Goal: Task Accomplishment & Management: Manage account settings

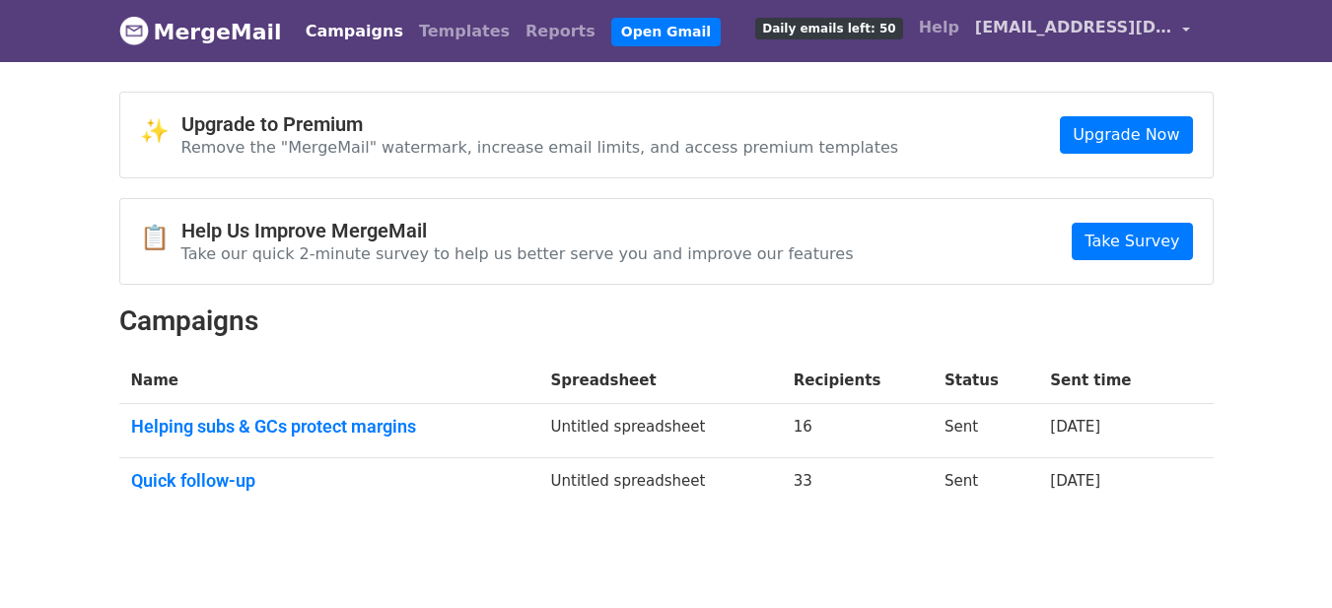
click at [1084, 36] on span "[EMAIL_ADDRESS][DOMAIN_NAME]" at bounding box center [1073, 28] width 197 height 24
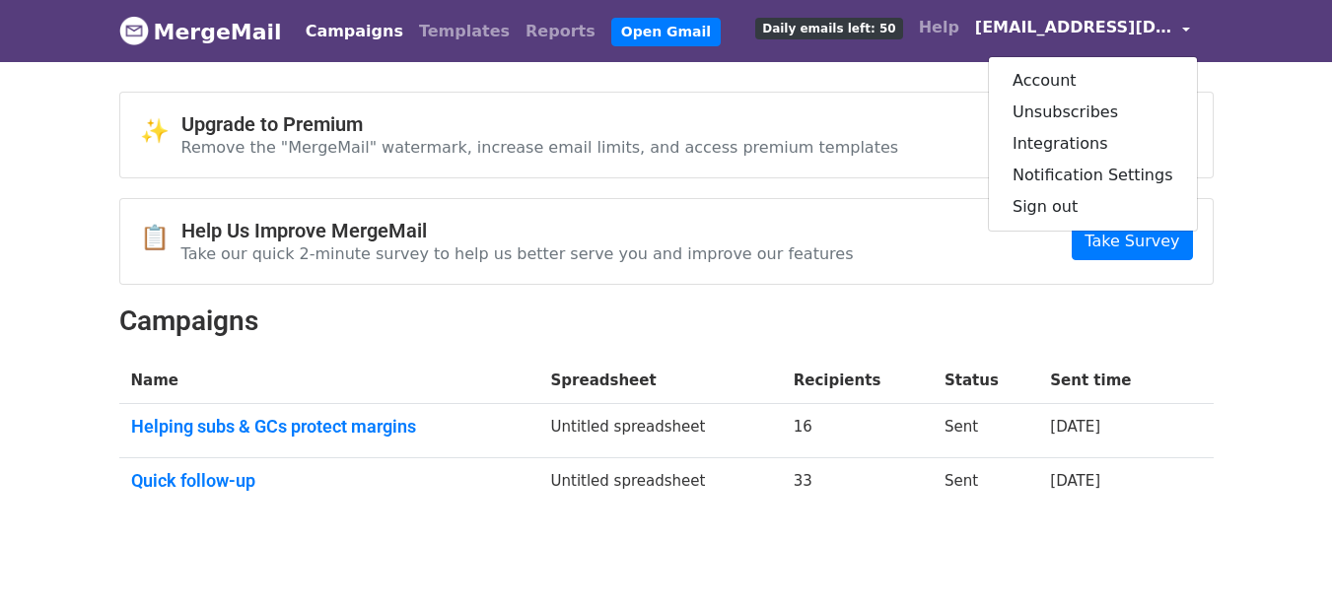
click at [1249, 243] on body "MergeMail Campaigns Templates Reports Open Gmail Daily emails left: 50 Help dj.…" at bounding box center [666, 303] width 1332 height 606
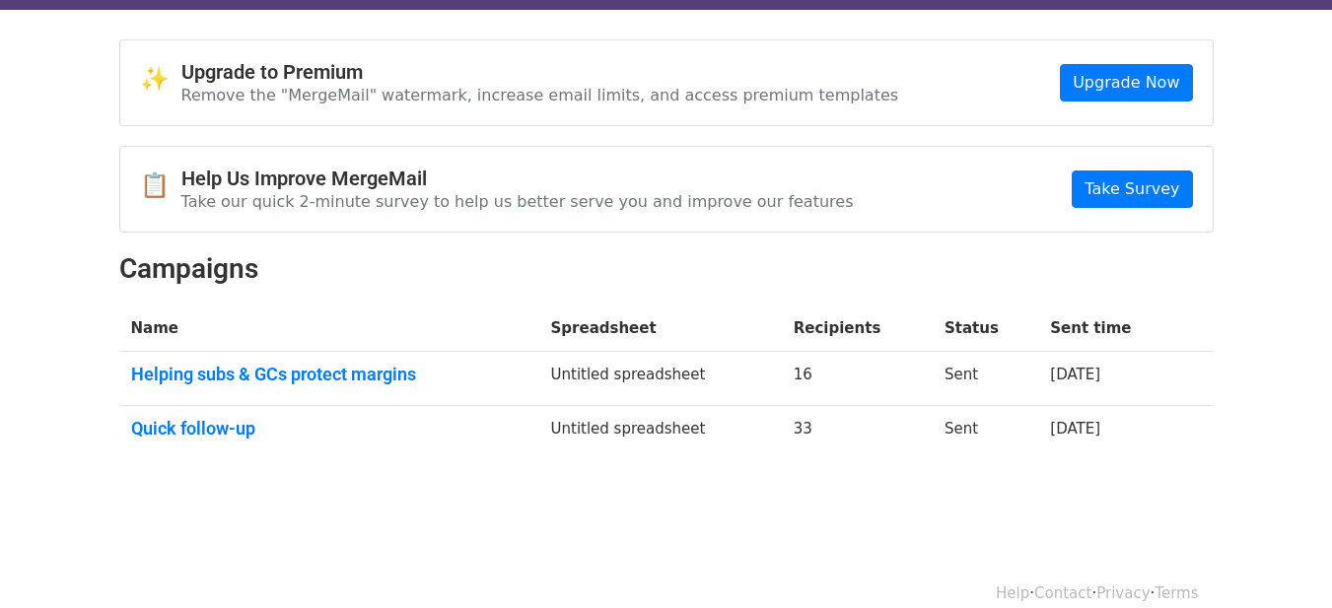
scroll to position [78, 0]
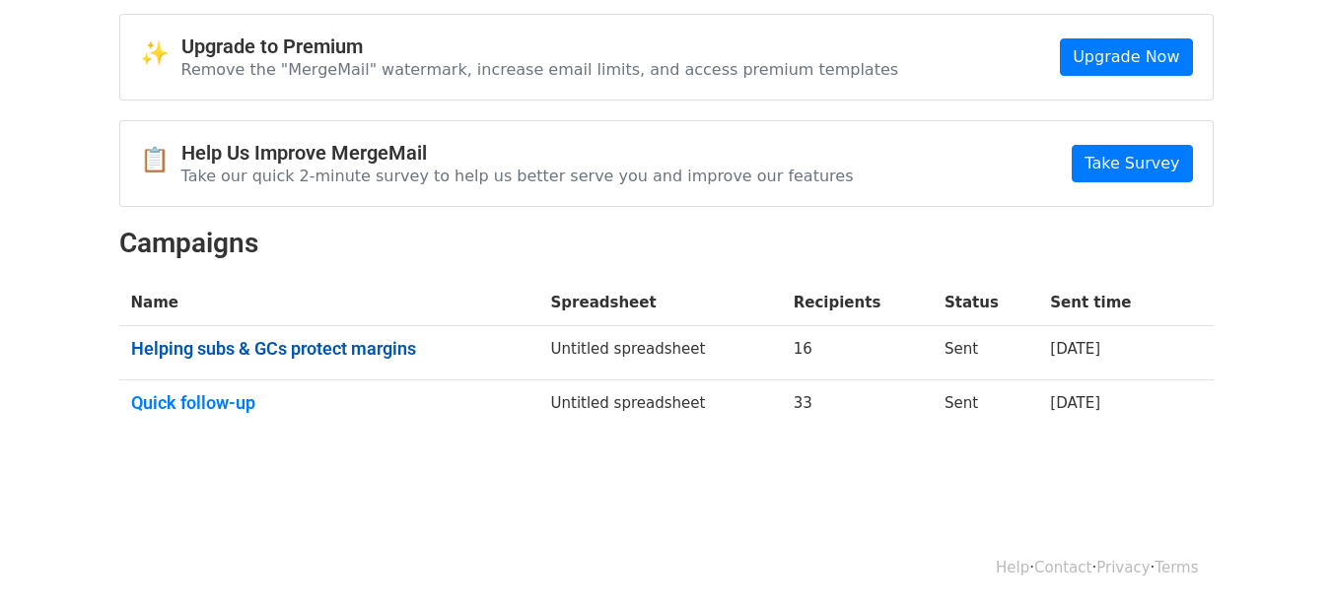
click at [374, 352] on link "Helping subs & GCs protect margins" at bounding box center [329, 349] width 396 height 22
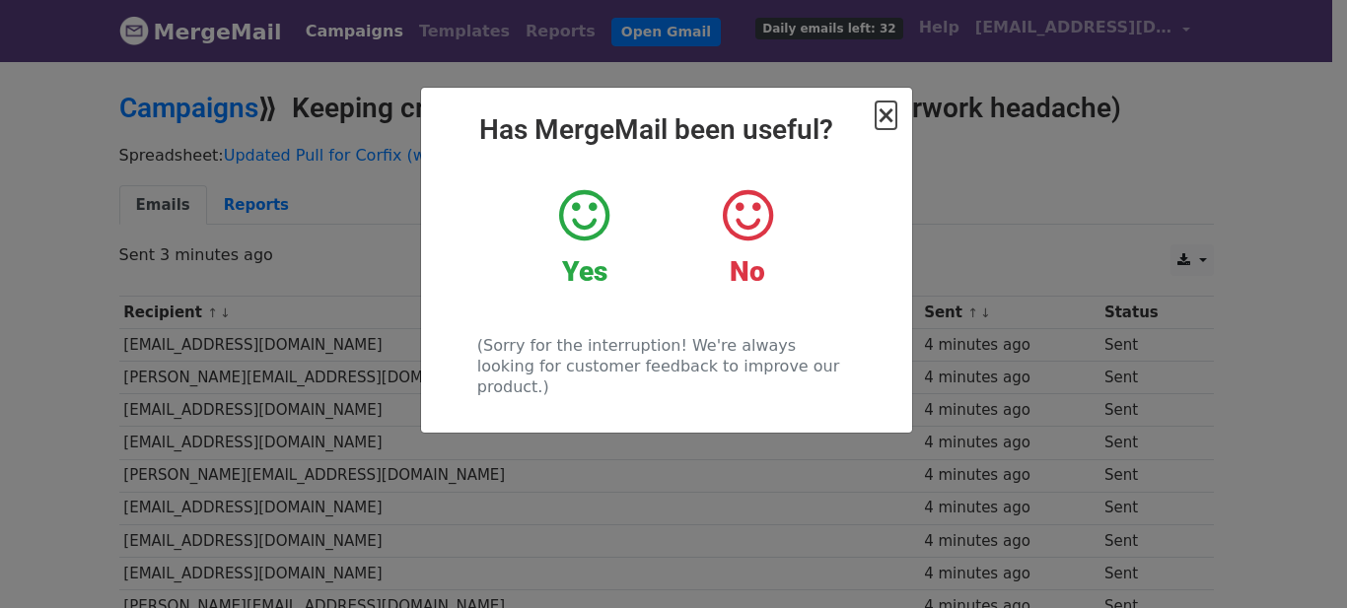
click at [890, 118] on span "×" at bounding box center [886, 116] width 20 height 28
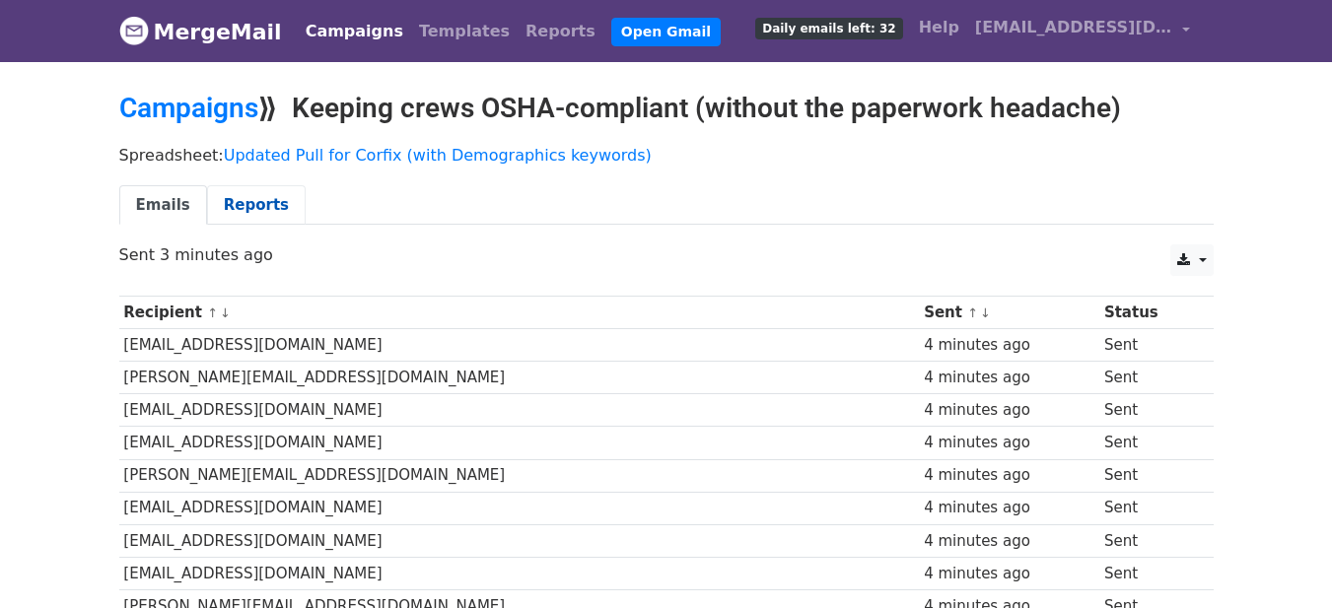
click at [251, 201] on link "Reports" at bounding box center [256, 205] width 99 height 40
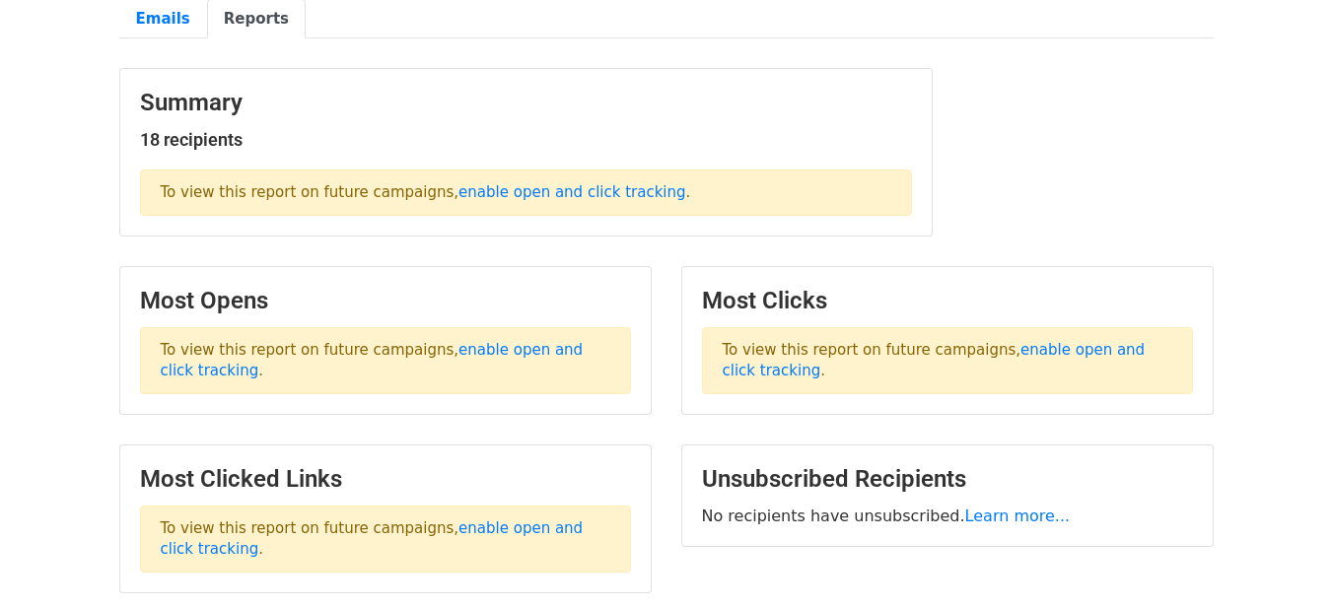
scroll to position [230, 0]
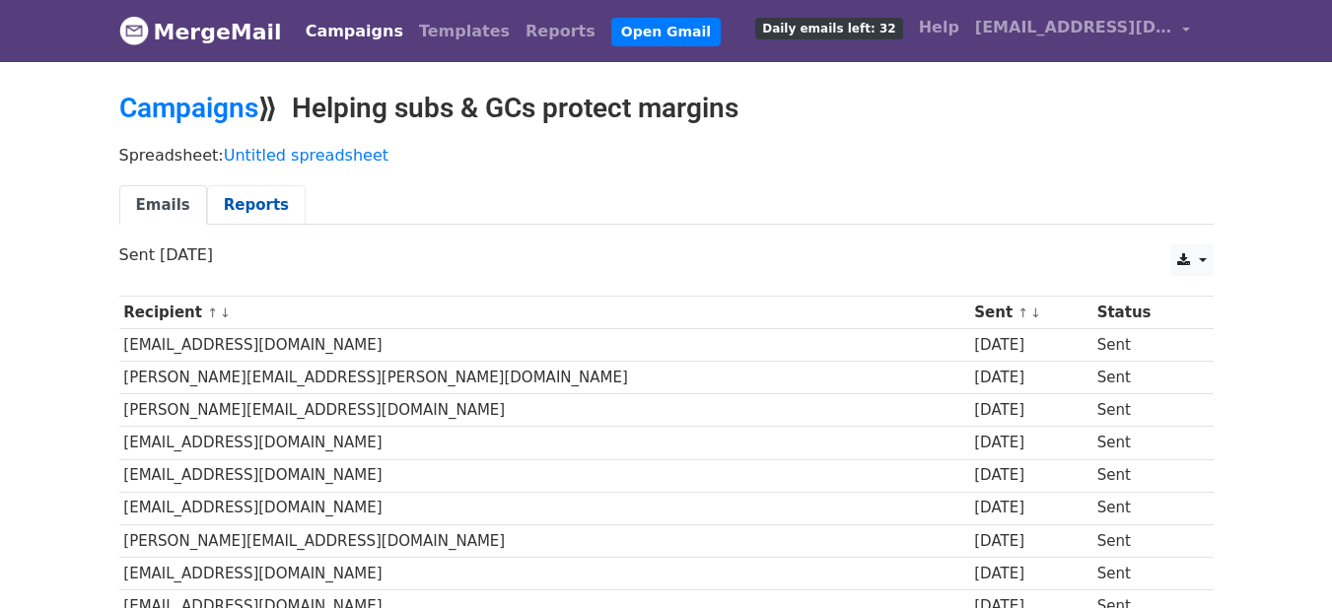
click at [257, 192] on link "Reports" at bounding box center [256, 205] width 99 height 40
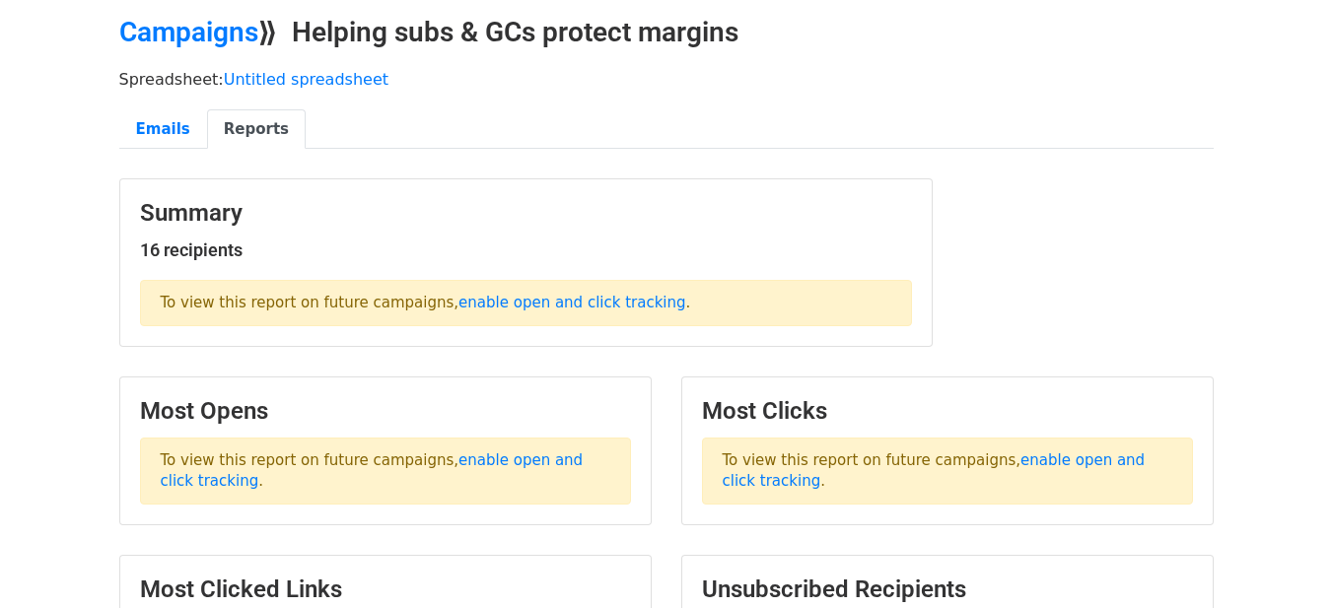
scroll to position [230, 0]
